Goal: Information Seeking & Learning: Find specific fact

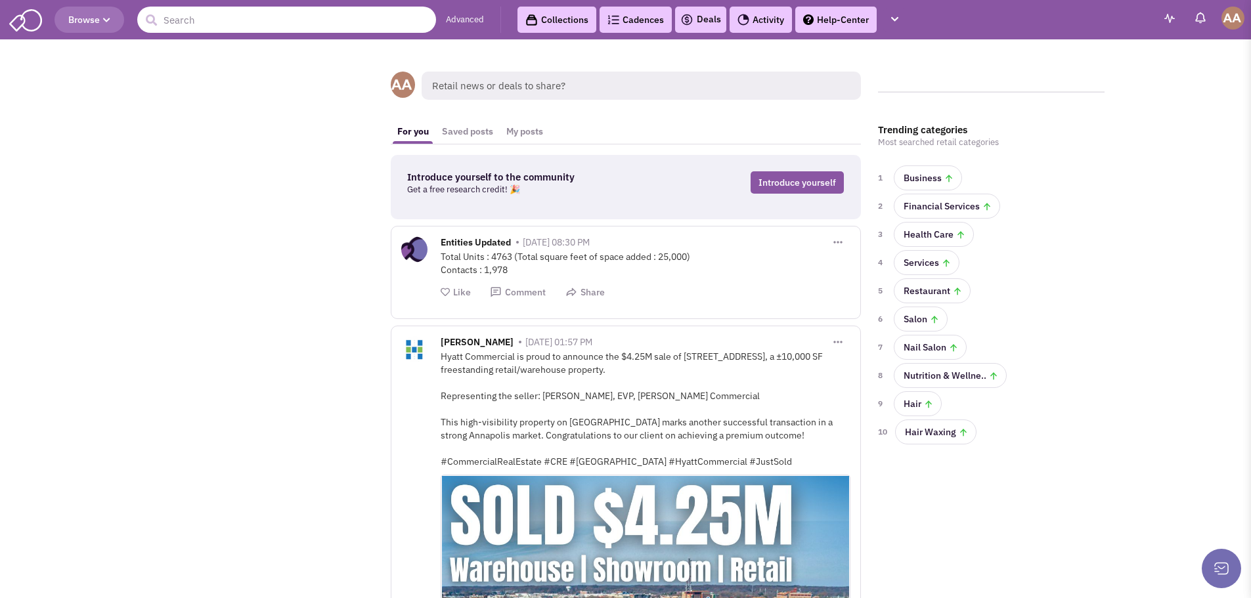
click at [298, 18] on input "text" at bounding box center [286, 20] width 299 height 26
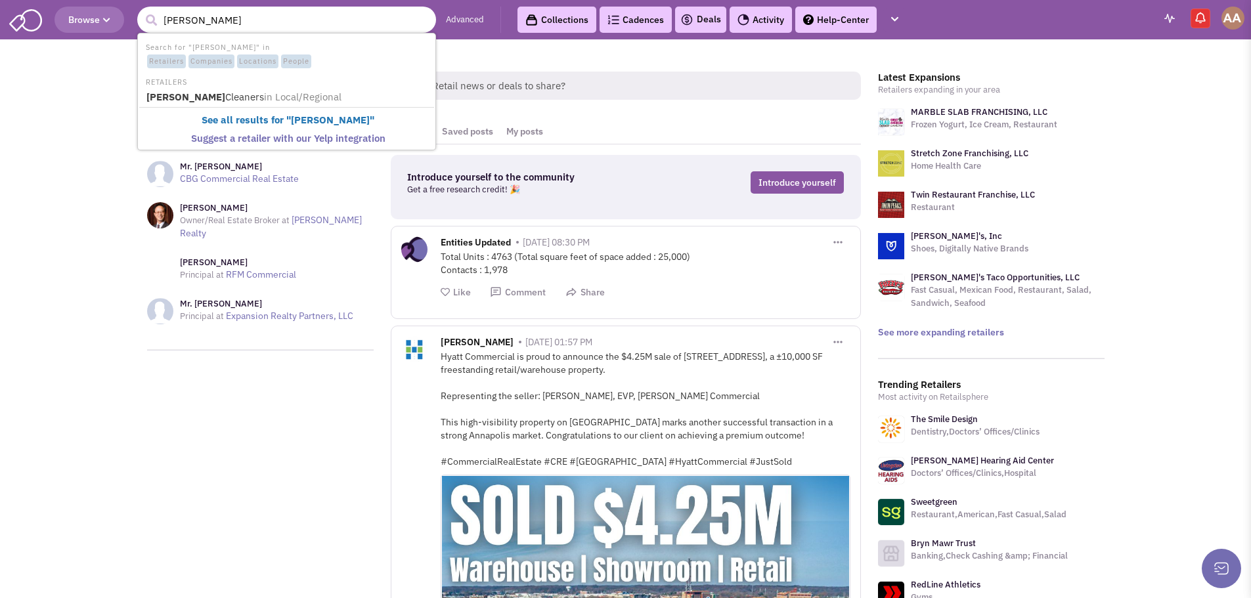
type input "jack brown's"
click at [141, 11] on button "submit" at bounding box center [151, 21] width 20 height 20
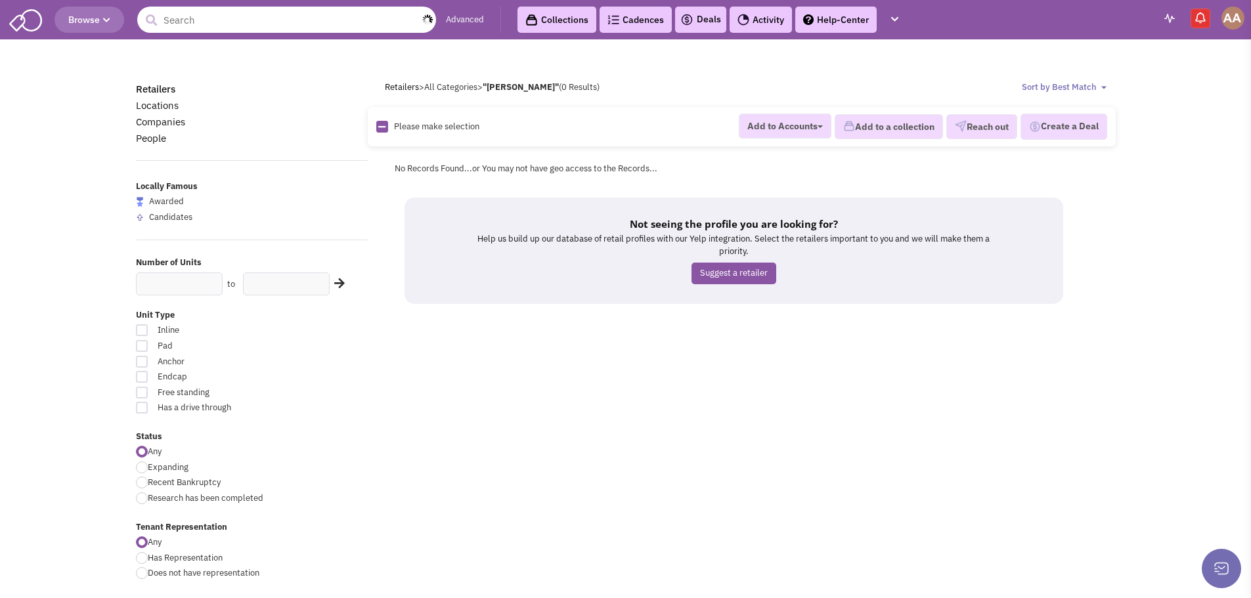
click at [203, 9] on input "text" at bounding box center [286, 20] width 299 height 26
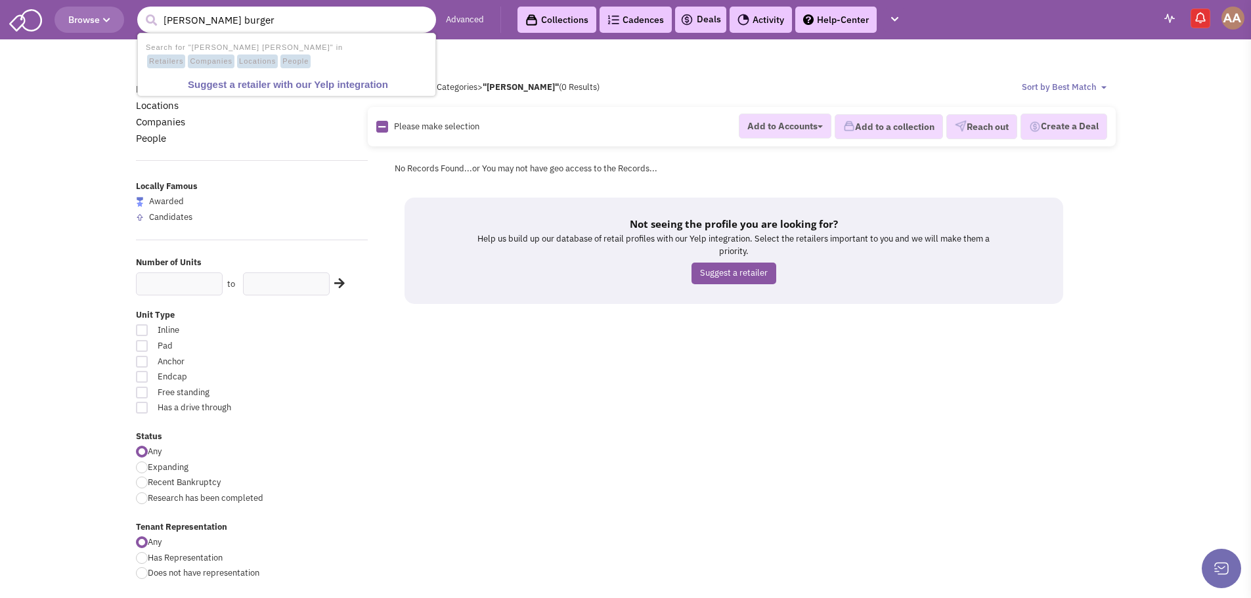
type input "[PERSON_NAME] burger"
click at [141, 11] on button "submit" at bounding box center [151, 21] width 20 height 20
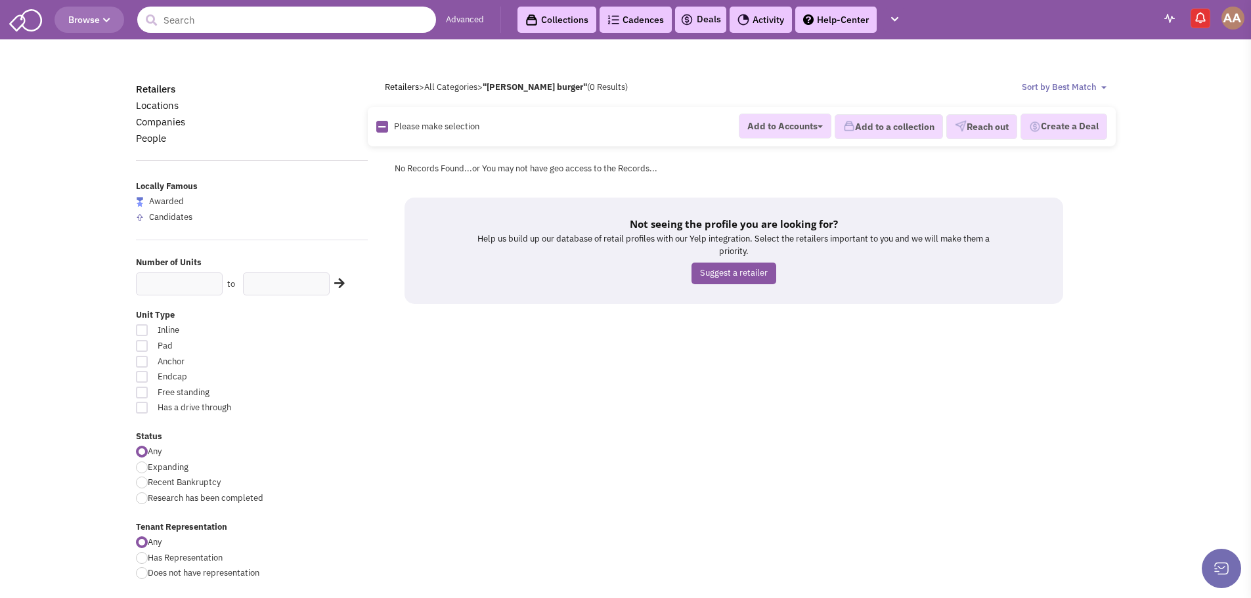
click at [386, 22] on input "text" at bounding box center [286, 20] width 299 height 26
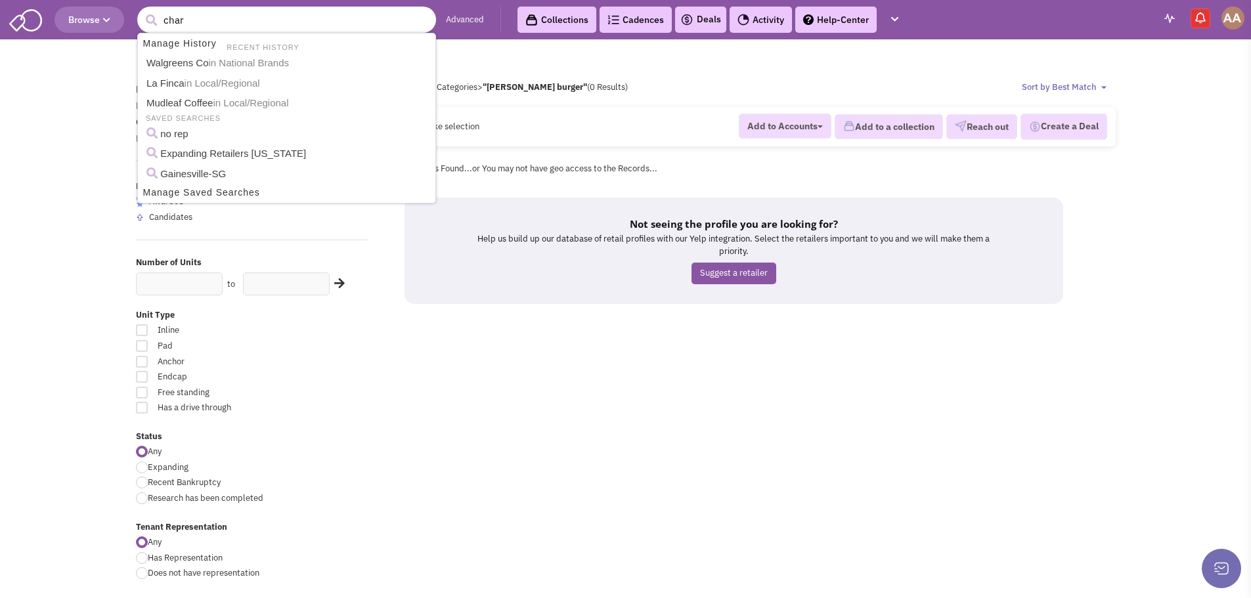
type input "char"
click at [141, 11] on button "submit" at bounding box center [151, 21] width 20 height 20
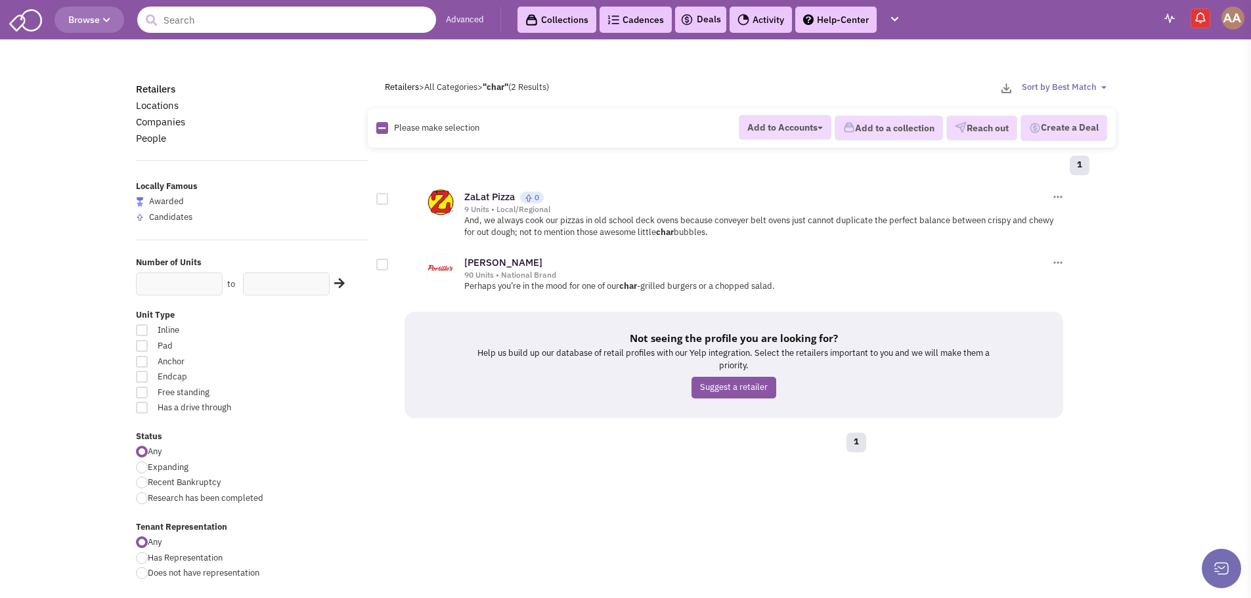
click at [359, 28] on input "text" at bounding box center [286, 20] width 299 height 26
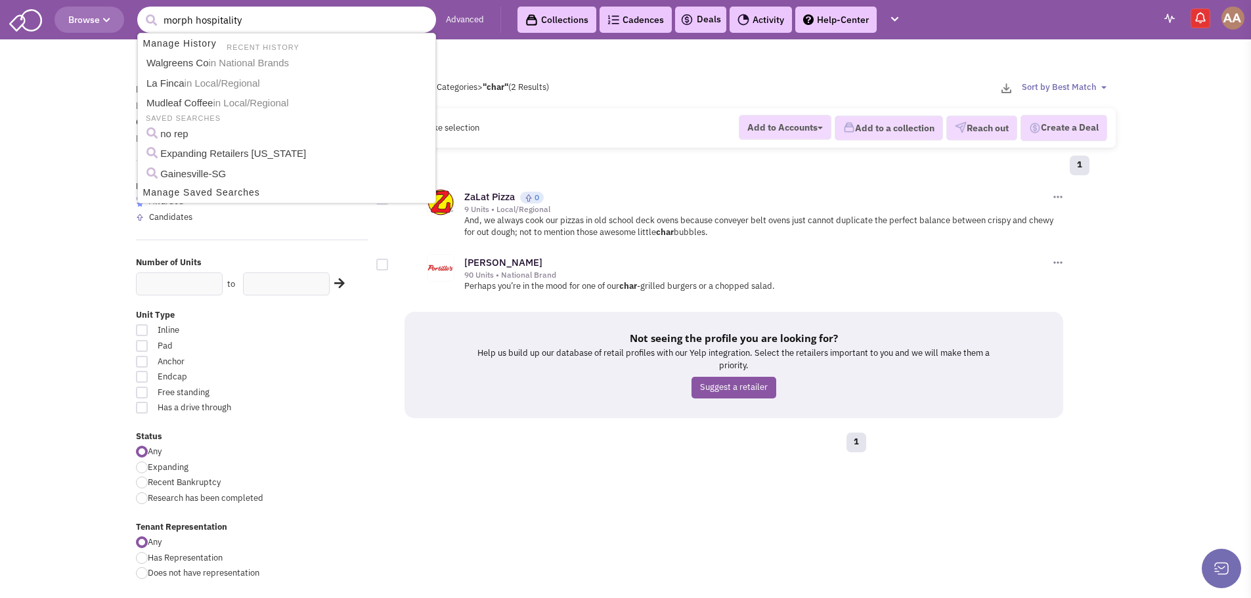
type input "morph hospitality"
click at [141, 11] on button "submit" at bounding box center [151, 21] width 20 height 20
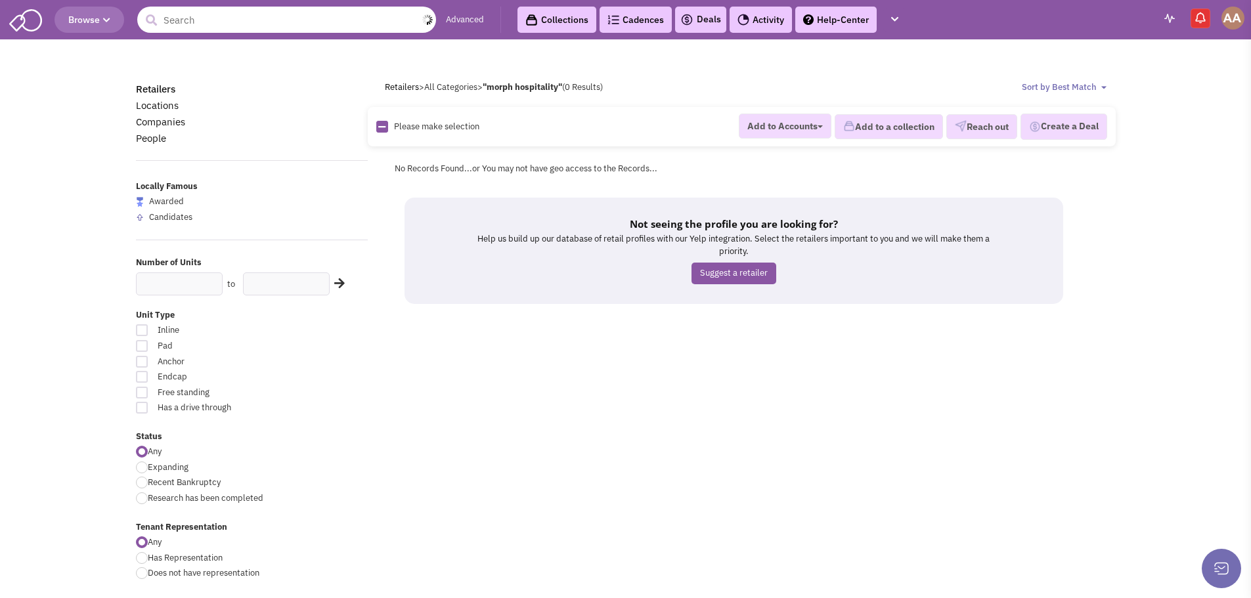
click at [302, 18] on input "text" at bounding box center [286, 20] width 299 height 26
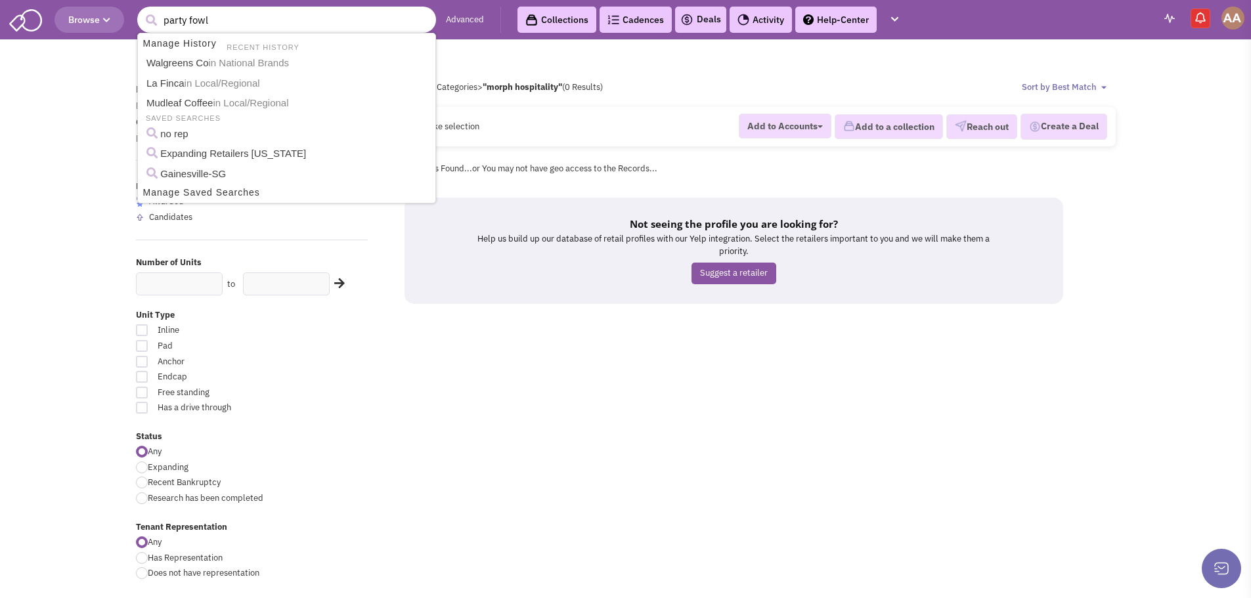
type input "party fowl"
click at [141, 11] on button "submit" at bounding box center [151, 21] width 20 height 20
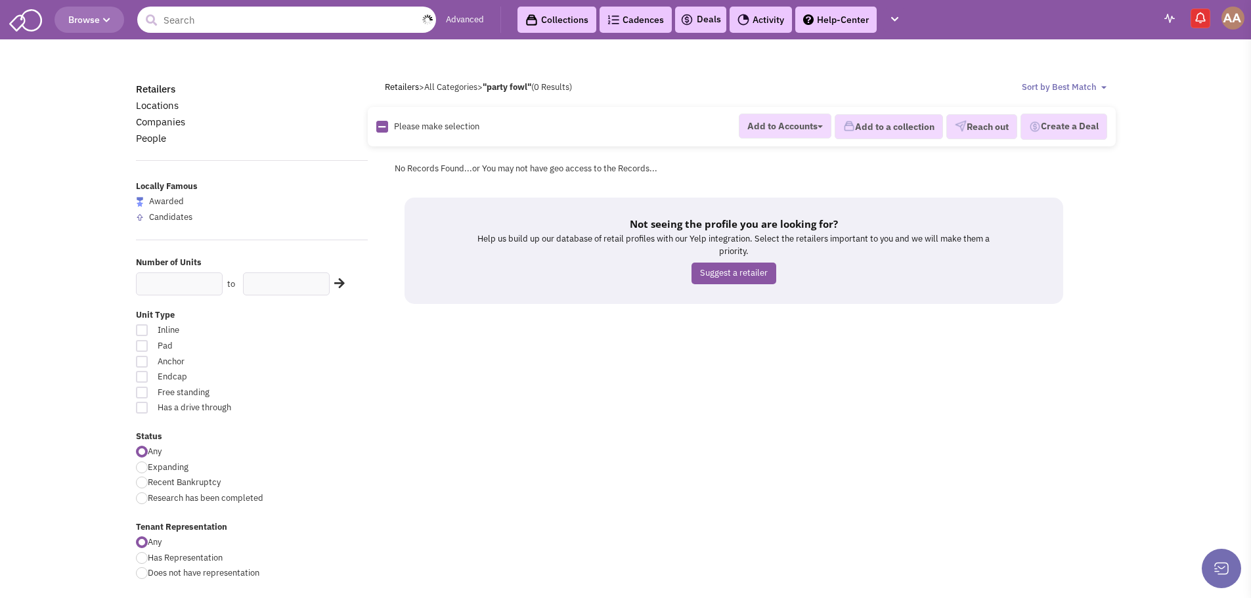
click at [303, 26] on input "text" at bounding box center [286, 20] width 299 height 26
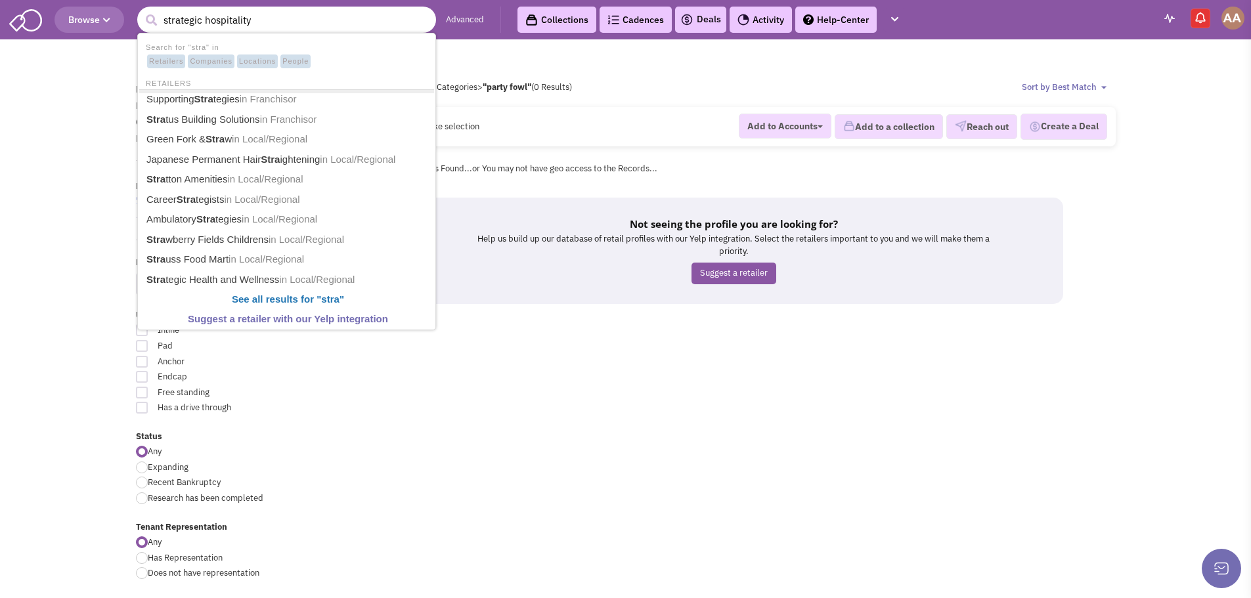
type input "strategic hospitality"
click at [141, 11] on button "submit" at bounding box center [151, 21] width 20 height 20
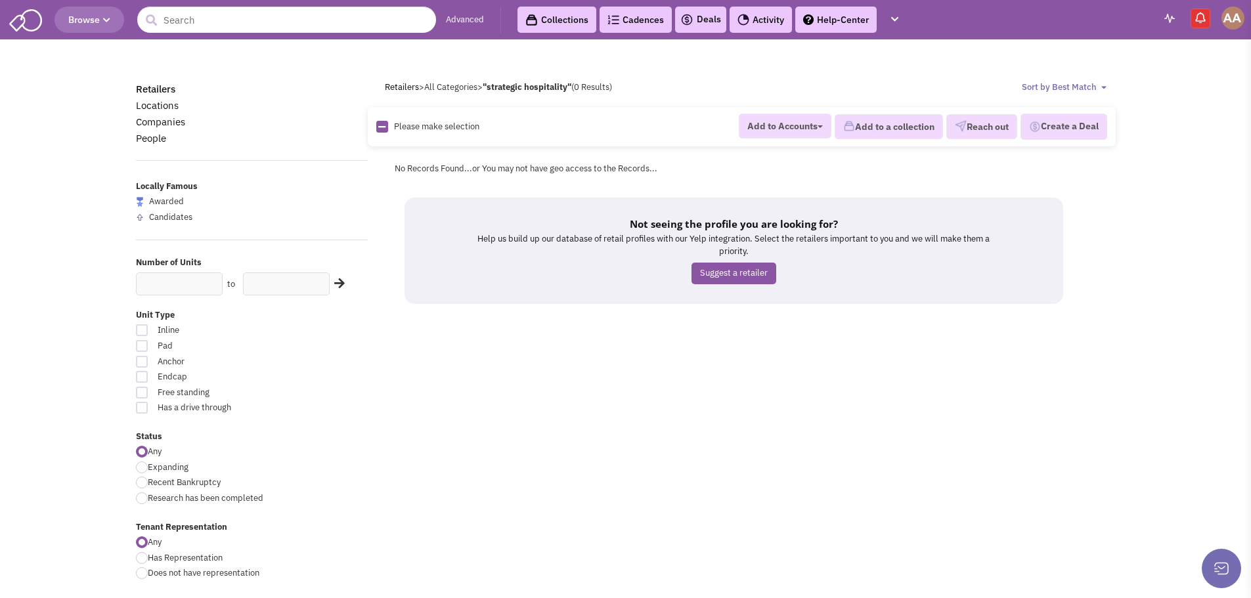
click at [315, 35] on header "Browse Advanced Collections Cadences 0 Deals Activity Help-Center Calendar" at bounding box center [625, 19] width 1251 height 39
click at [311, 26] on input "text" at bounding box center [286, 20] width 299 height 26
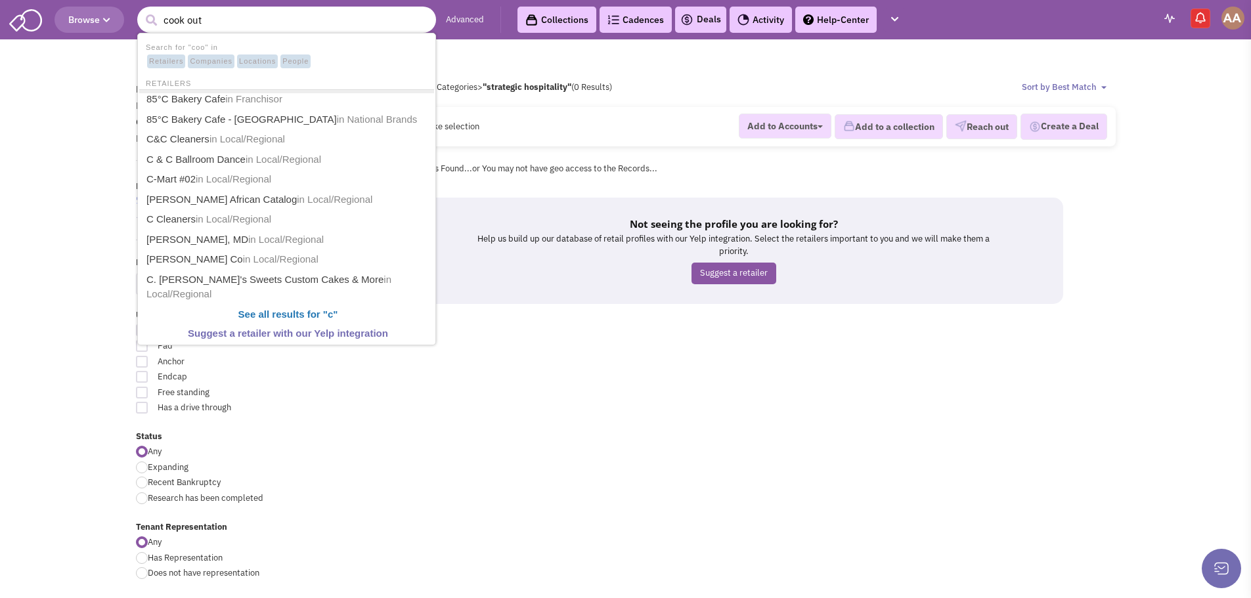
type input "cook out"
click at [141, 11] on button "submit" at bounding box center [151, 21] width 20 height 20
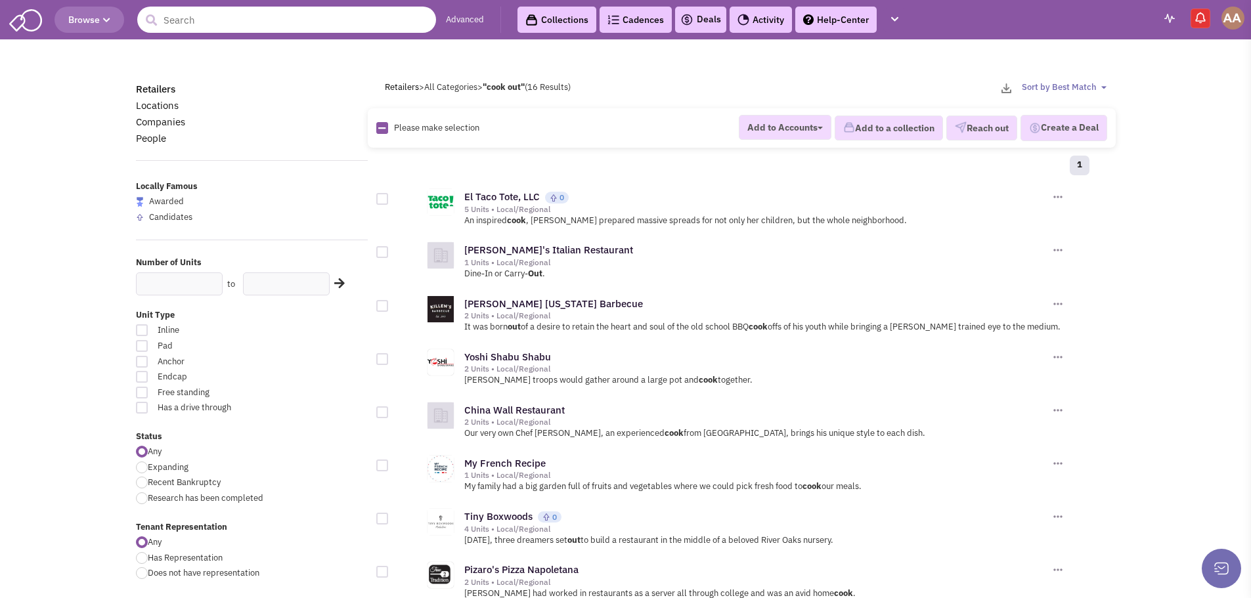
click at [223, 15] on input "text" at bounding box center [286, 20] width 299 height 26
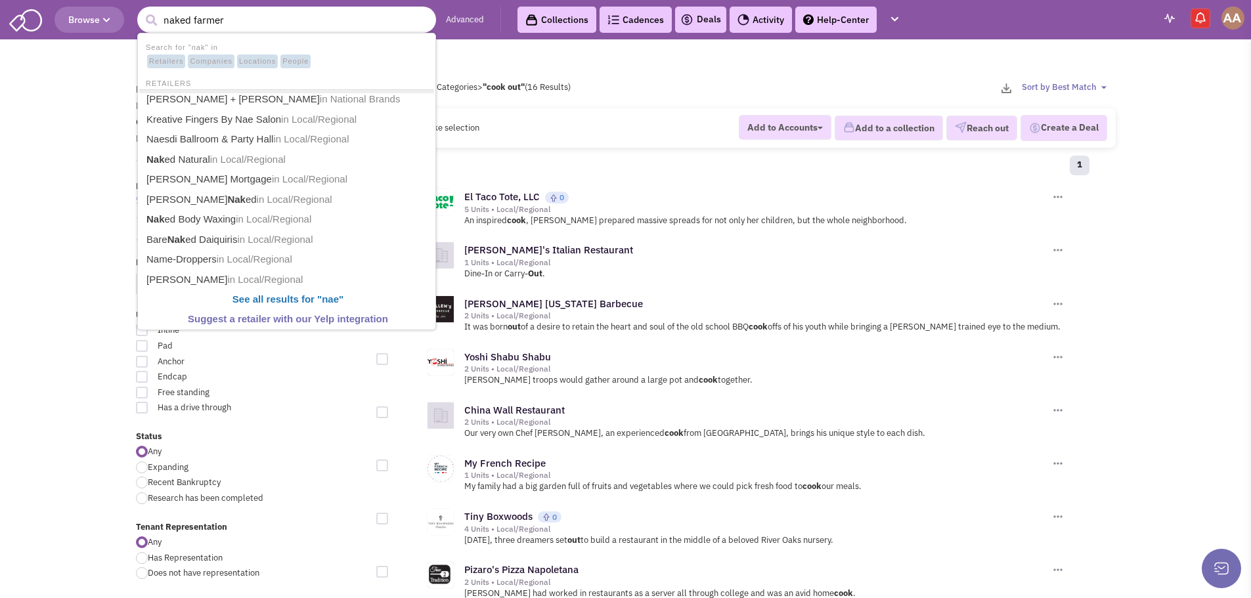
type input "naked farmer"
click at [141, 11] on button "submit" at bounding box center [151, 21] width 20 height 20
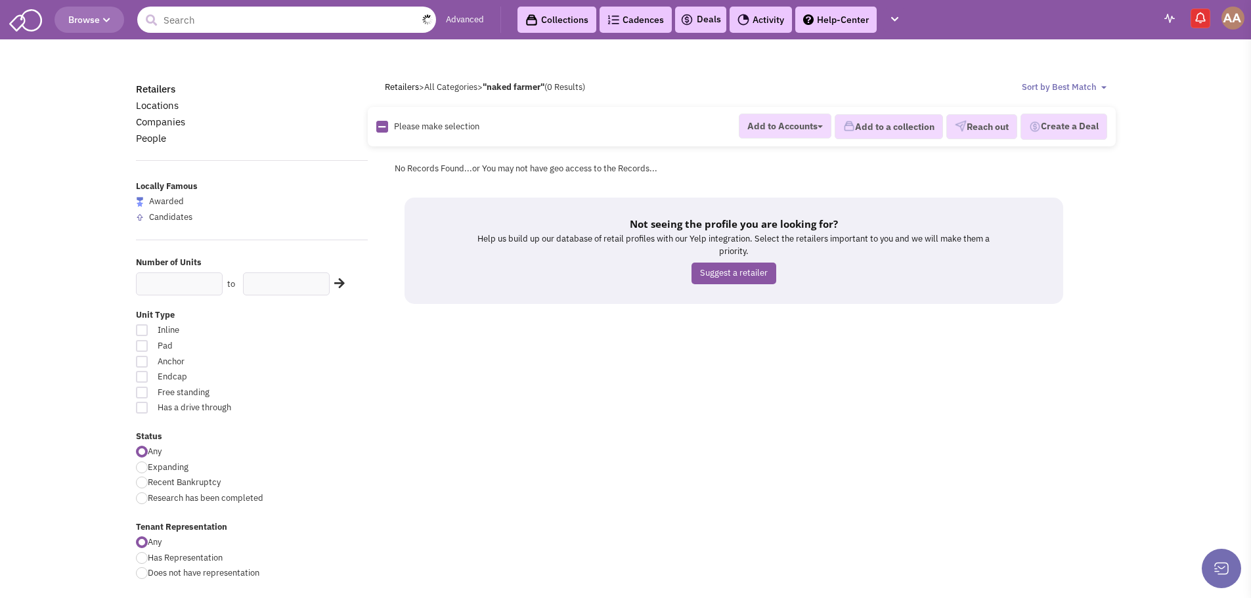
click at [223, 15] on input "text" at bounding box center [286, 20] width 299 height 26
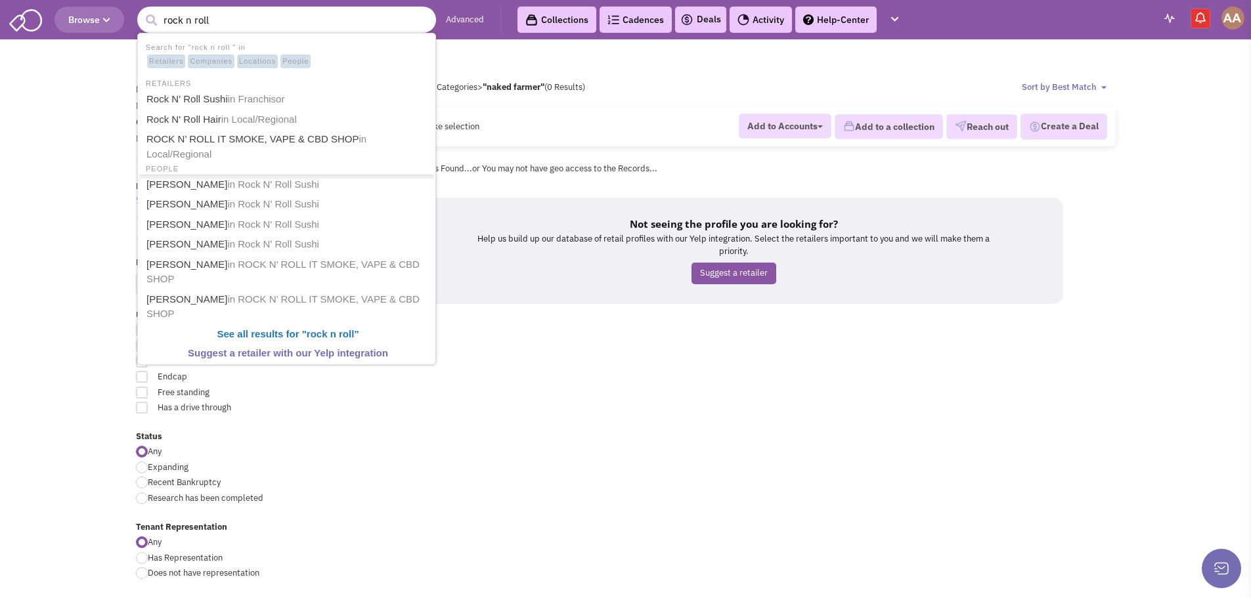
type input "rock n roll"
click at [141, 11] on button "submit" at bounding box center [151, 21] width 20 height 20
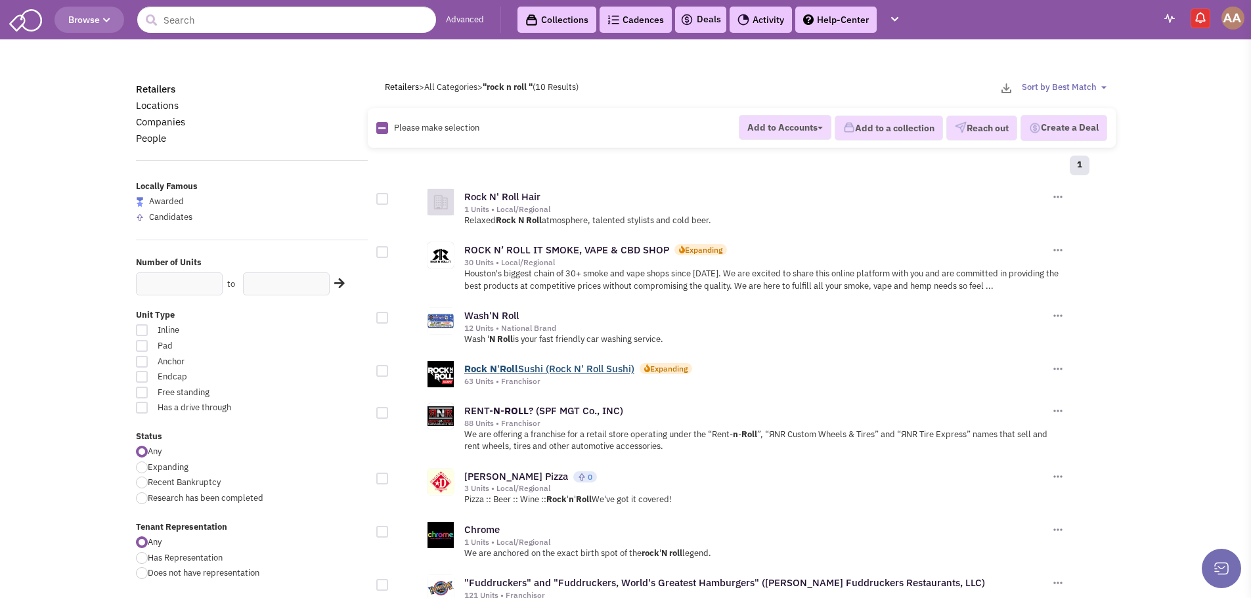
click at [547, 365] on link "Rock N ' Roll Sushi (Rock N' Roll Sushi)" at bounding box center [549, 369] width 170 height 12
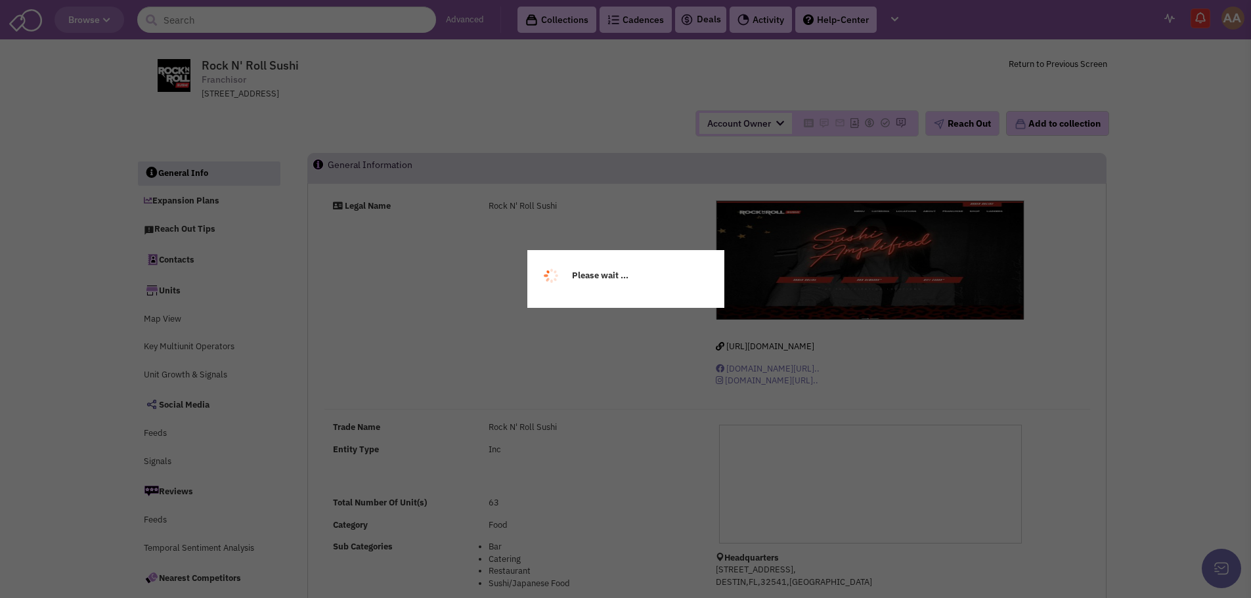
select select
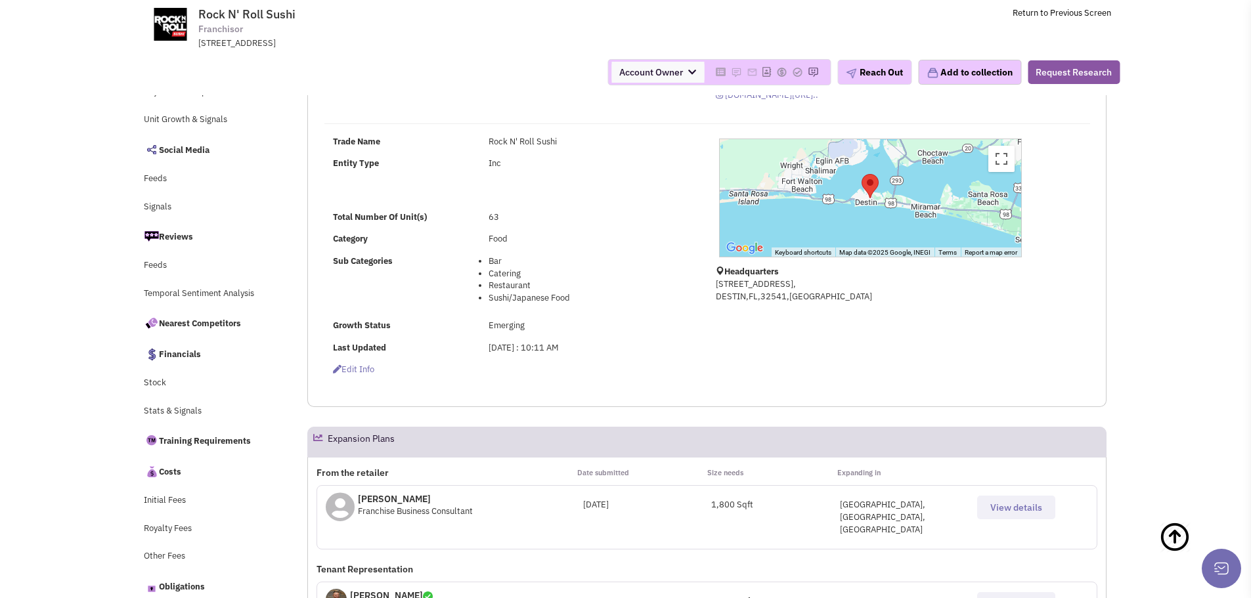
scroll to position [263, 0]
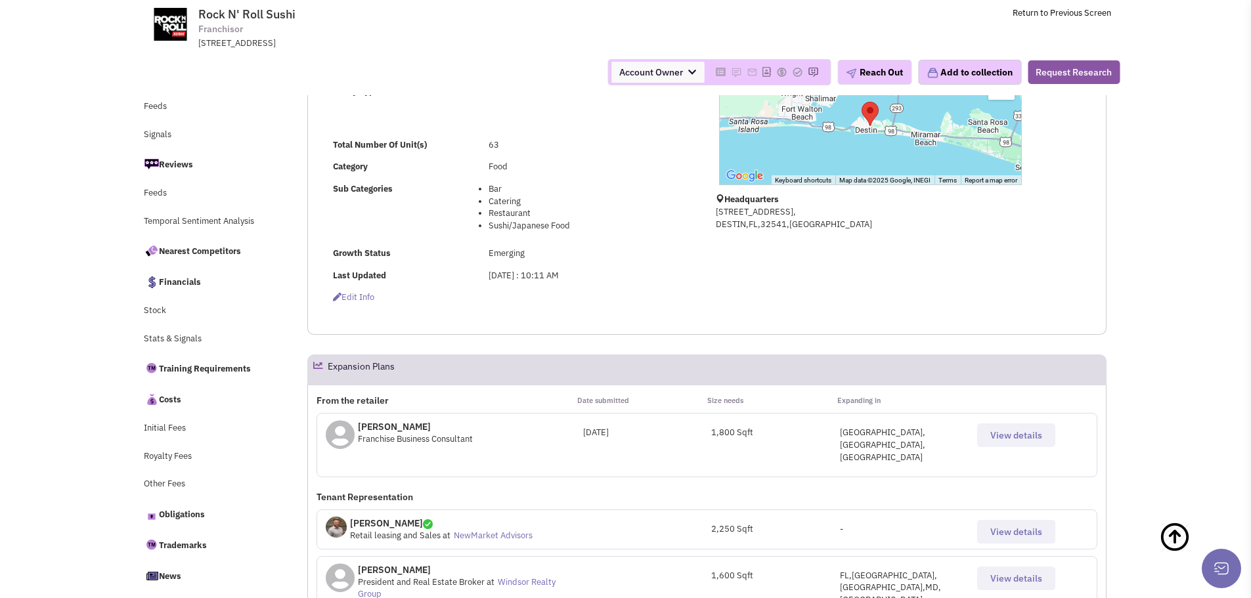
click at [998, 434] on span "View details" at bounding box center [1017, 436] width 52 height 12
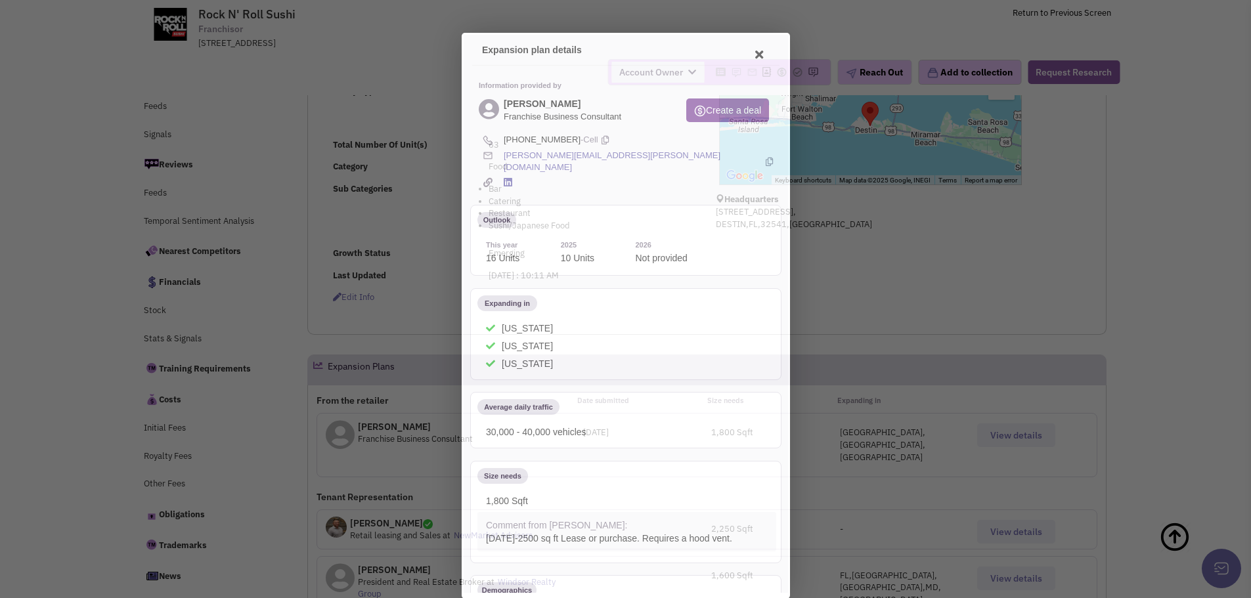
scroll to position [0, 0]
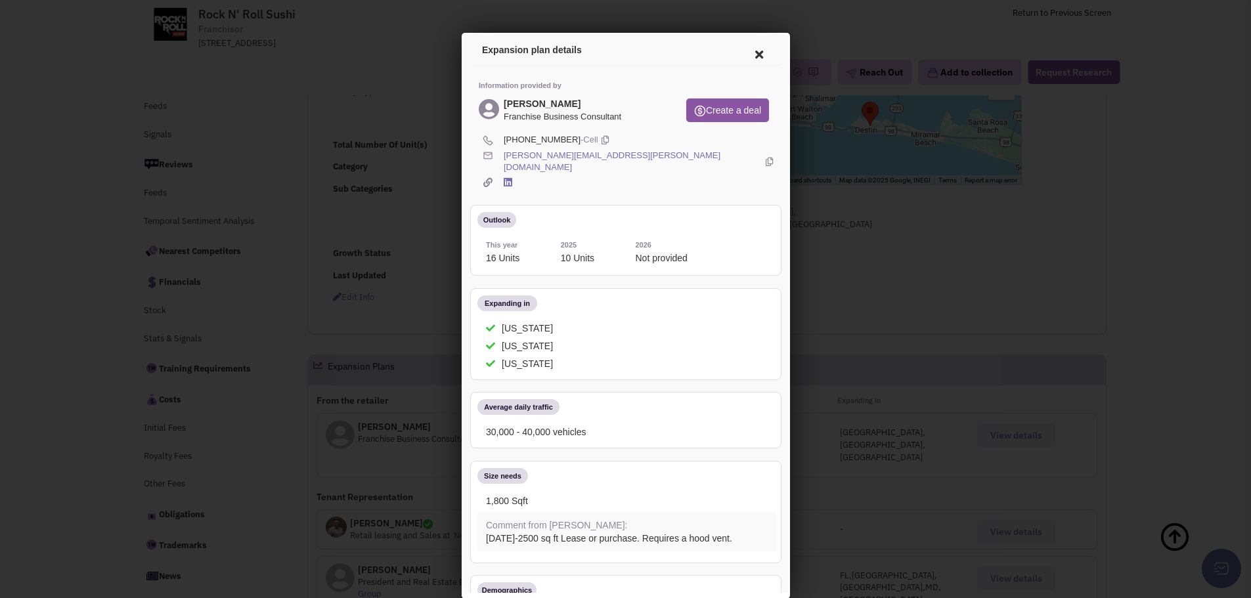
click at [763, 150] on icon at bounding box center [766, 160] width 7 height 24
click at [752, 46] on icon at bounding box center [757, 53] width 28 height 32
